Goal: Navigation & Orientation: Find specific page/section

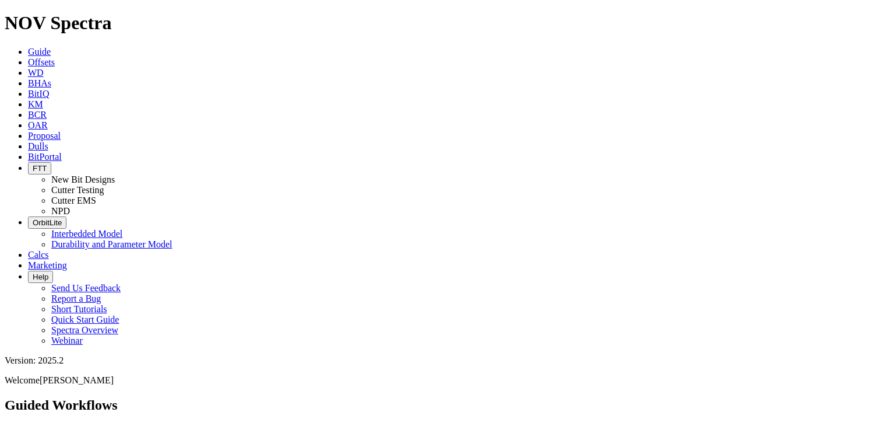
click at [51, 162] on button "FTT" at bounding box center [39, 168] width 23 height 12
click at [104, 185] on link "Cutter Testing" at bounding box center [77, 190] width 53 height 10
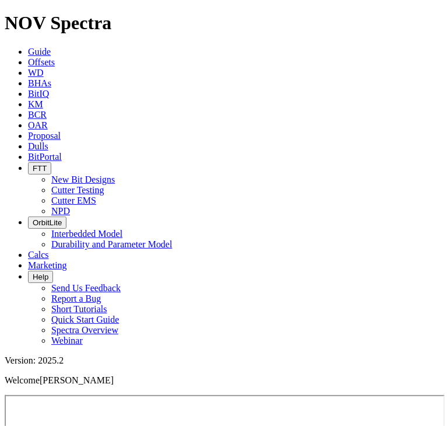
click at [47, 164] on span "FTT" at bounding box center [40, 168] width 14 height 9
click at [96, 195] on link "Cutter EMS" at bounding box center [73, 200] width 45 height 10
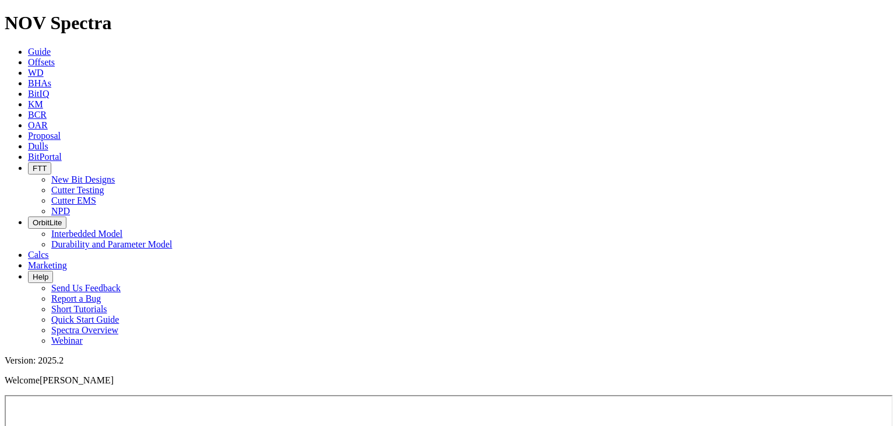
click at [47, 164] on span "FTT" at bounding box center [40, 168] width 14 height 9
click at [104, 185] on link "Cutter Testing" at bounding box center [77, 190] width 53 height 10
